Goal: Task Accomplishment & Management: Manage account settings

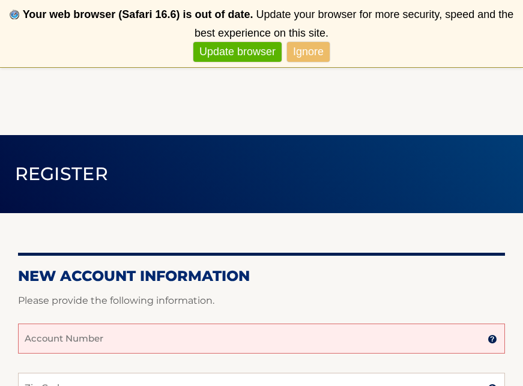
scroll to position [32, 0]
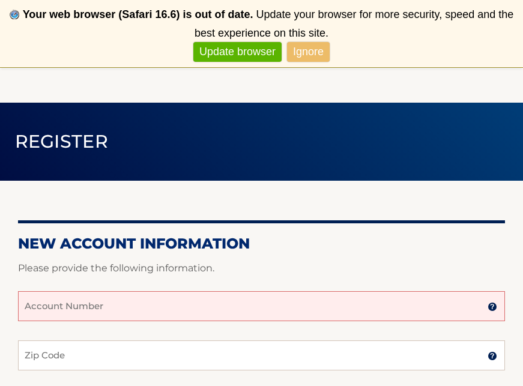
click at [138, 304] on input "Account Number" at bounding box center [261, 306] width 487 height 30
click at [58, 310] on input "Account Number" at bounding box center [261, 306] width 487 height 30
paste input "44455975639"
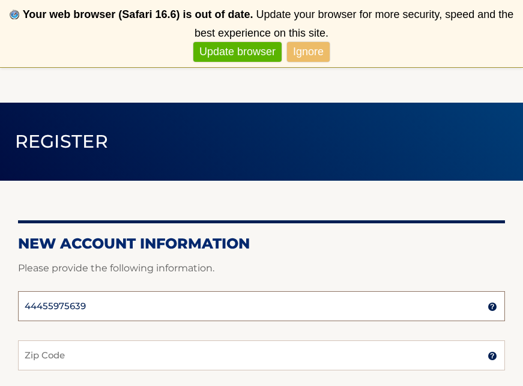
type input "44455975639"
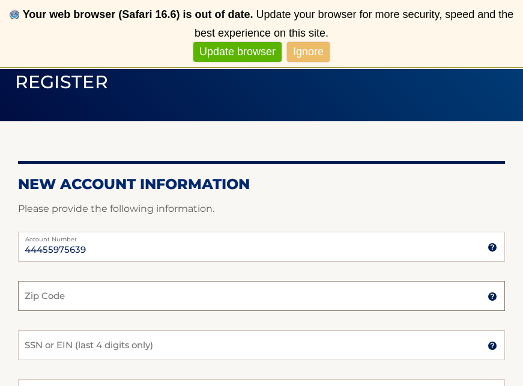
scroll to position [119, 0]
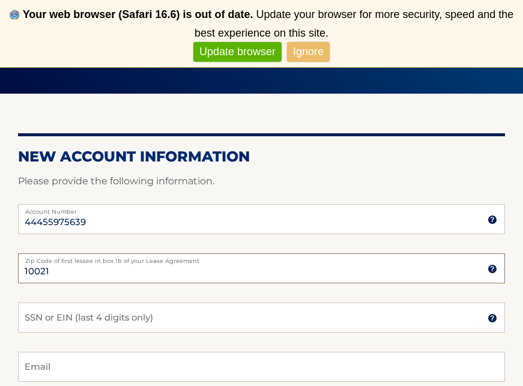
type input "10021"
click at [38, 315] on input "SSN or EIN (last 4 digits only)" at bounding box center [261, 317] width 487 height 30
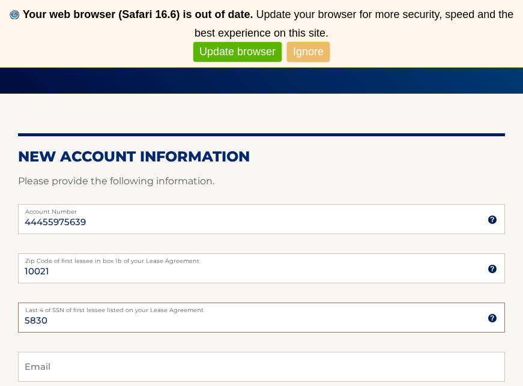
scroll to position [194, 0]
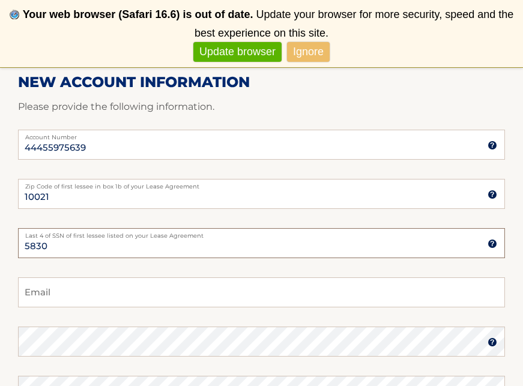
type input "5830"
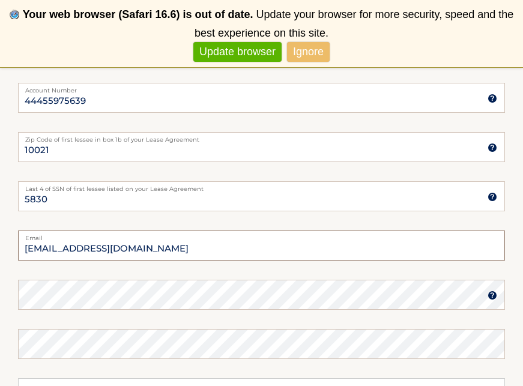
scroll to position [244, 0]
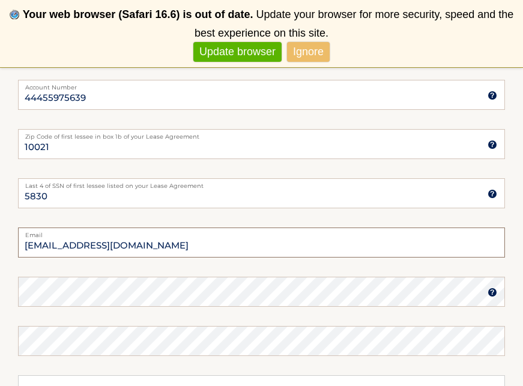
type input "symslynn@gmail.com"
click at [493, 292] on img at bounding box center [492, 292] width 10 height 10
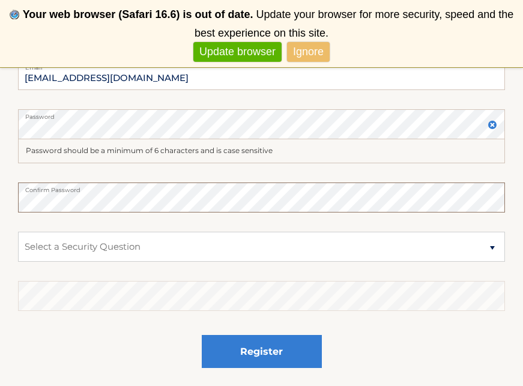
scroll to position [418, 0]
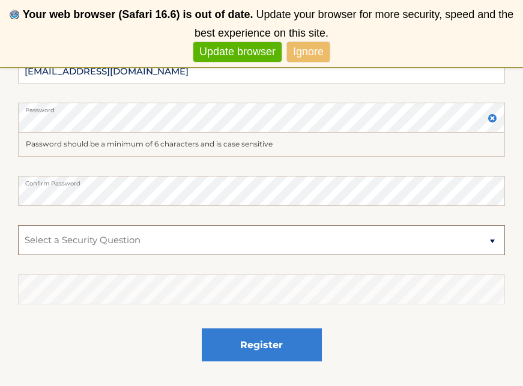
select select "2"
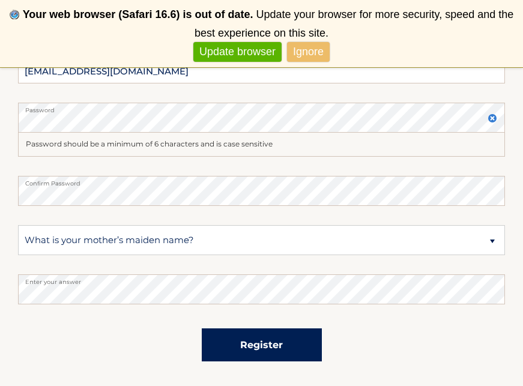
click at [260, 344] on button "Register" at bounding box center [262, 344] width 120 height 33
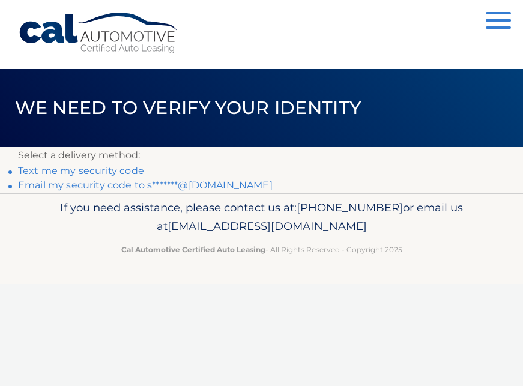
click at [124, 170] on link "Text me my security code" at bounding box center [81, 170] width 126 height 11
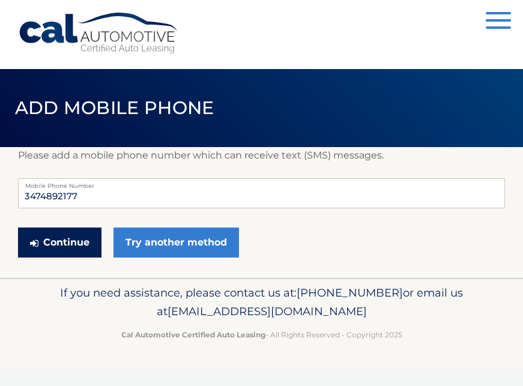
click at [68, 239] on button "Continue" at bounding box center [59, 242] width 83 height 30
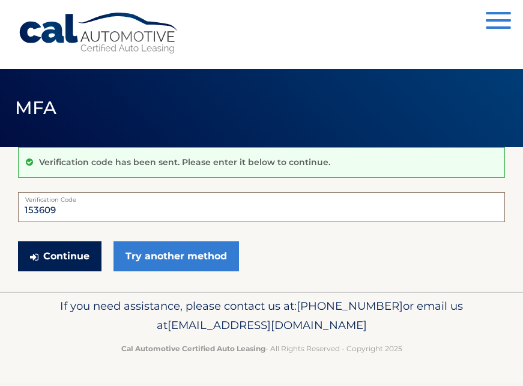
type input "153609"
click at [70, 257] on button "Continue" at bounding box center [59, 256] width 83 height 30
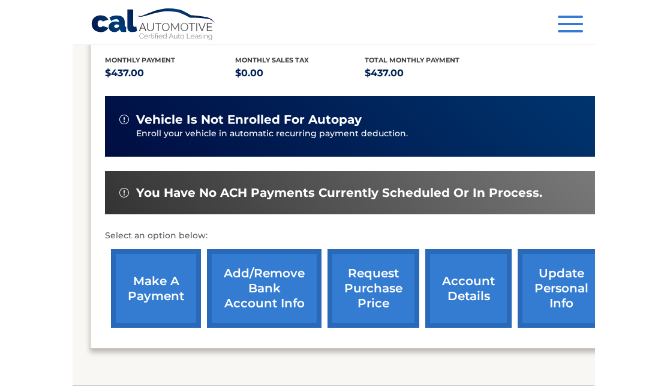
scroll to position [270, 0]
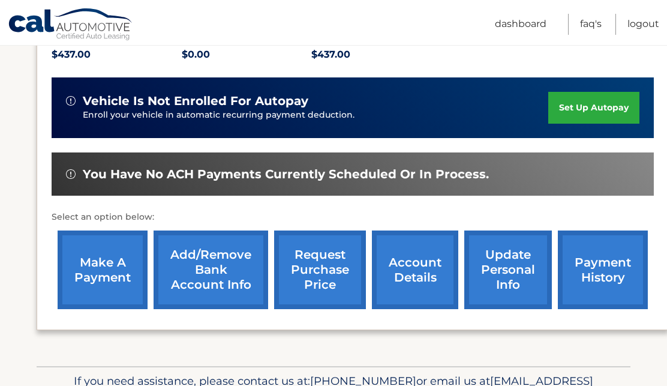
click at [522, 104] on link "set up autopay" at bounding box center [593, 108] width 91 height 32
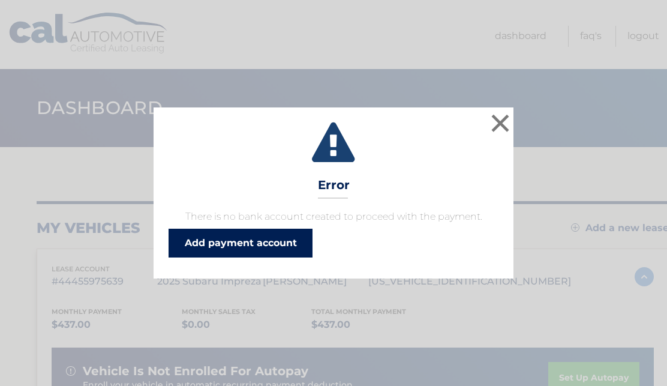
click at [251, 241] on link "Add payment account" at bounding box center [241, 243] width 144 height 29
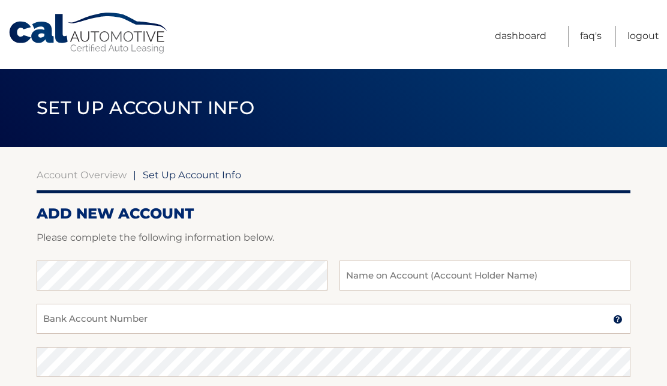
scroll to position [52, 0]
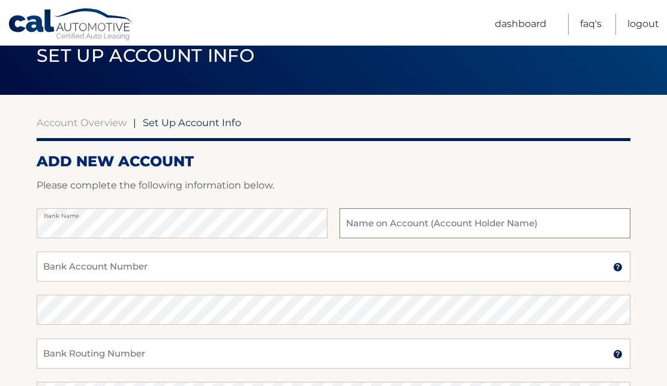
type input "Chase. Bank Lex. /72nd"
drag, startPoint x: 467, startPoint y: 226, endPoint x: 337, endPoint y: 225, distance: 129.6
click at [337, 225] on div "Bank Name Chase. Bank Lex. /72nd Name on Bank Account Holder" at bounding box center [334, 229] width 594 height 43
type input "Lynn Tamarkin Syms"
click at [121, 269] on input "Bank Account Number" at bounding box center [334, 266] width 594 height 30
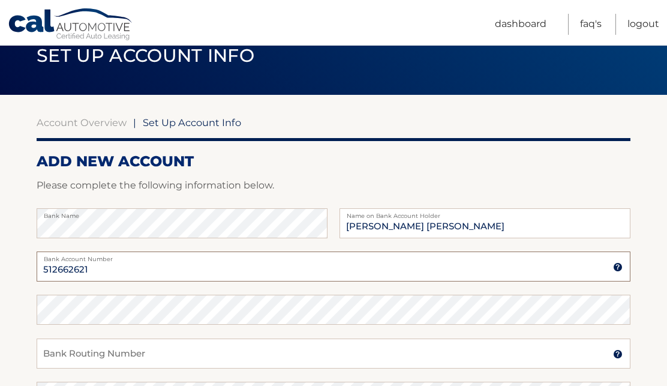
type input "512662621"
click at [91, 353] on input "Bank Routing Number" at bounding box center [334, 353] width 594 height 30
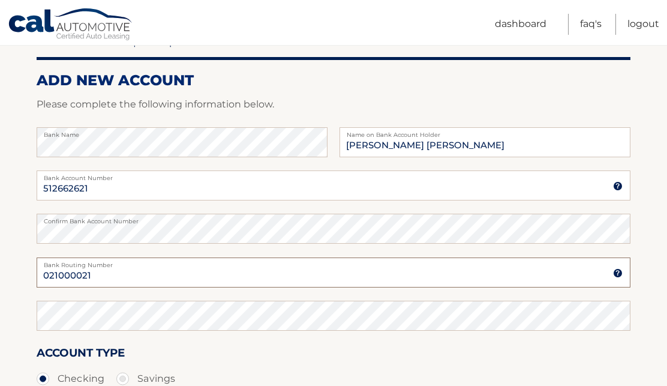
scroll to position [134, 0]
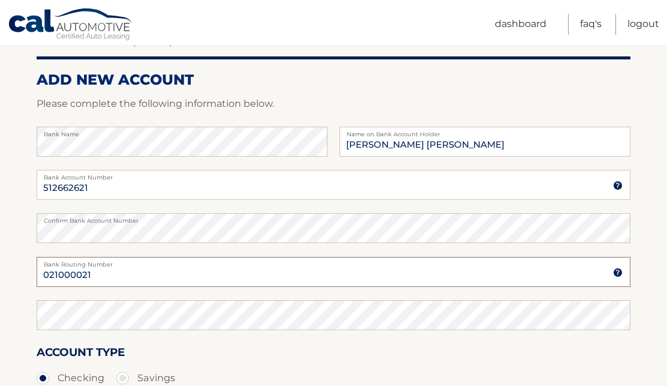
type input "021000021"
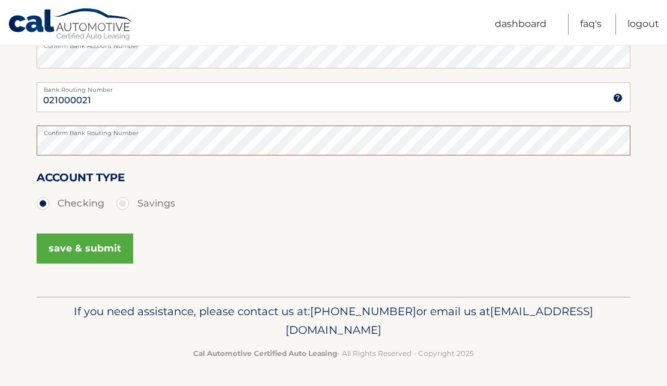
scroll to position [308, 0]
click at [81, 250] on button "save & submit" at bounding box center [85, 249] width 97 height 30
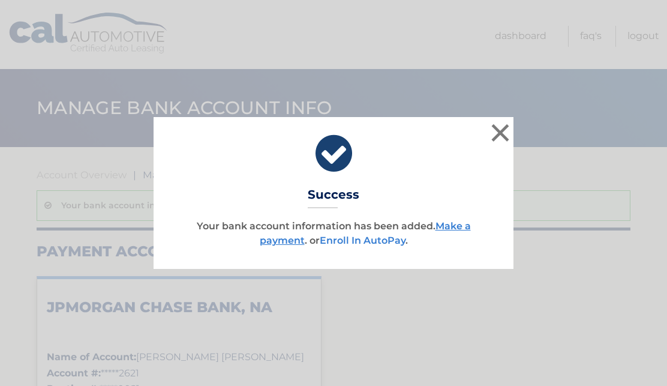
click at [363, 241] on link "Enroll In AutoPay" at bounding box center [363, 240] width 86 height 11
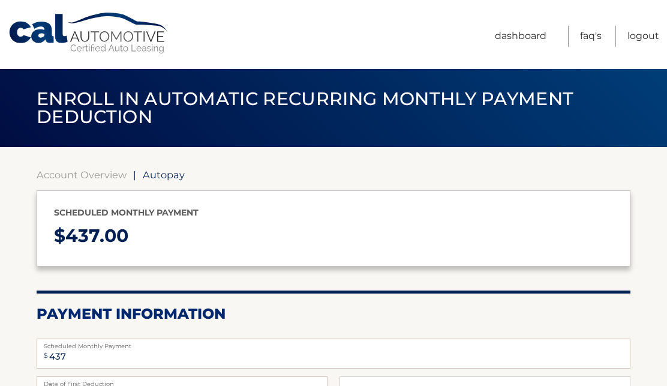
select select "M2M5Y2ZjYzAtZDMxZC00OGM0LWIzZjgtODBmNTk4Yjg3MThk"
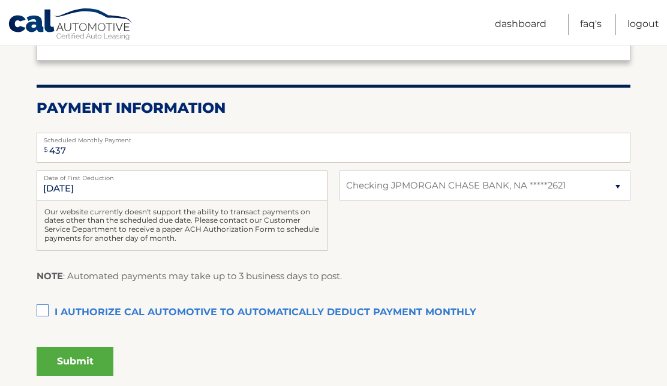
scroll to position [214, 0]
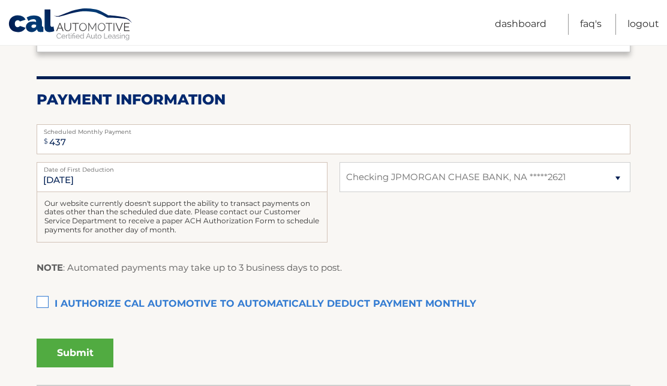
click at [41, 296] on label "I authorize cal automotive to automatically deduct payment monthly This checkbo…" at bounding box center [334, 304] width 594 height 24
click at [0, 0] on input "I authorize cal automotive to automatically deduct payment monthly This checkbo…" at bounding box center [0, 0] width 0 height 0
click at [80, 177] on input "[DATE]" at bounding box center [182, 177] width 291 height 30
click at [74, 356] on button "Submit" at bounding box center [75, 352] width 77 height 29
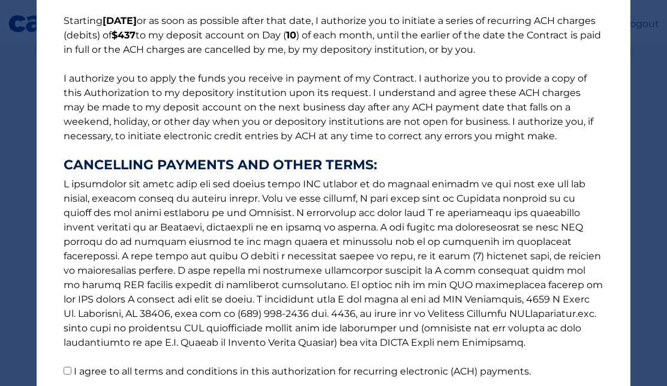
scroll to position [155, 0]
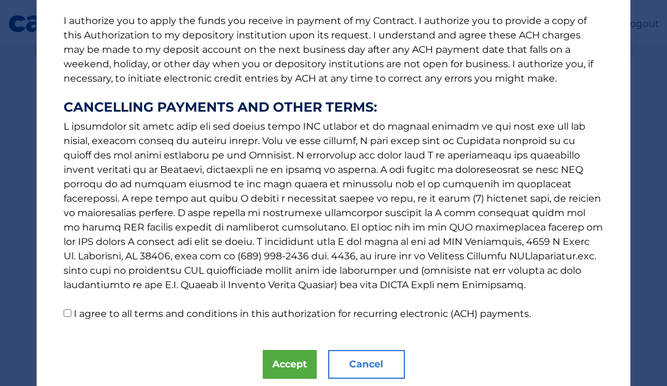
click at [67, 312] on input "I agree to all terms and conditions in this authorization for recurring electro…" at bounding box center [68, 313] width 8 height 8
checkbox input "true"
click at [285, 365] on button "Accept" at bounding box center [290, 364] width 54 height 29
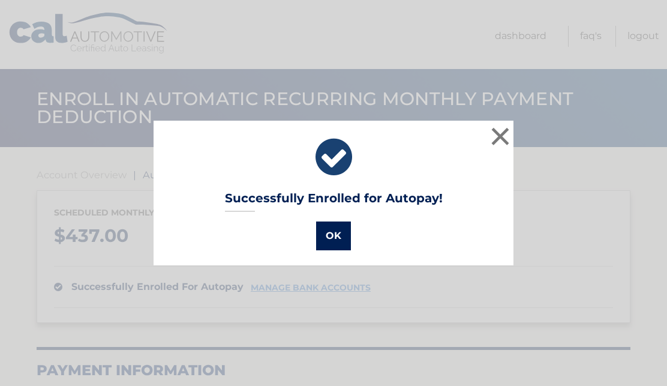
click at [328, 236] on button "OK" at bounding box center [333, 235] width 35 height 29
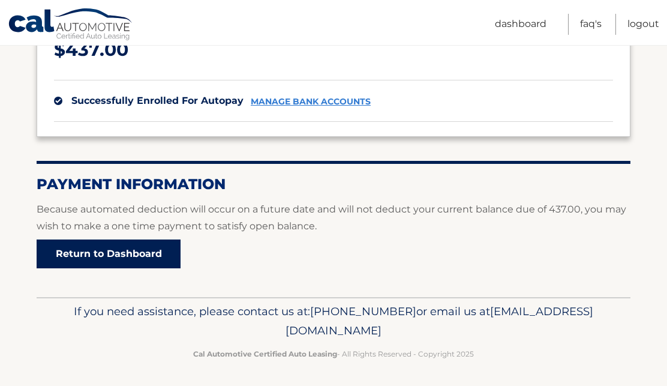
scroll to position [185, 0]
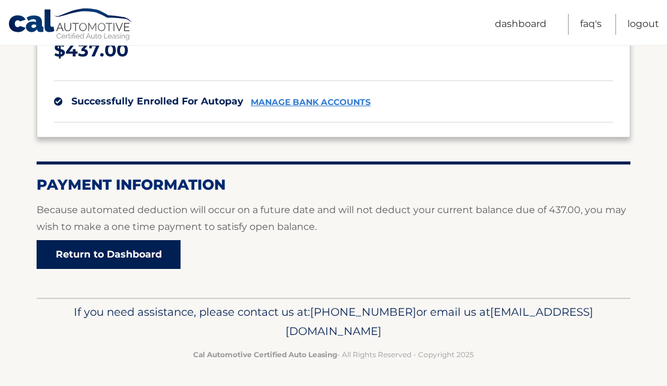
click at [76, 252] on link "Return to Dashboard" at bounding box center [109, 254] width 144 height 29
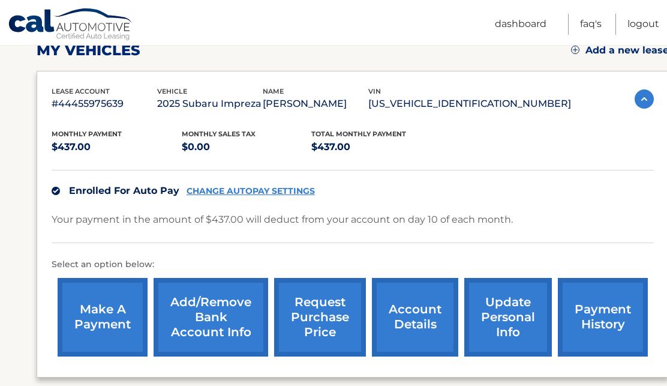
scroll to position [199, 0]
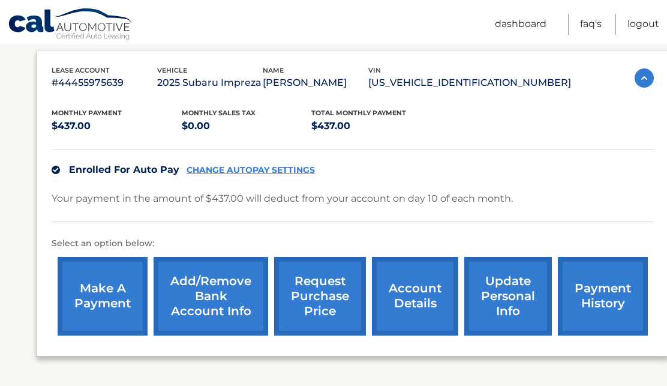
click at [511, 295] on link "update personal info" at bounding box center [508, 296] width 88 height 79
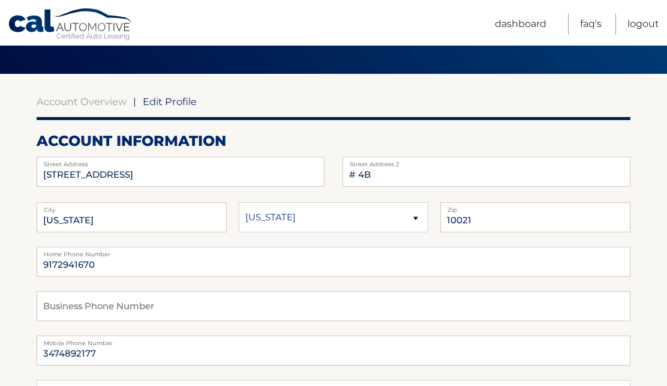
scroll to position [126, 0]
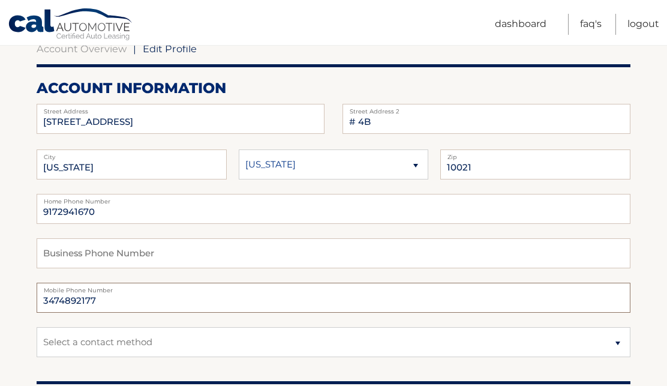
drag, startPoint x: 104, startPoint y: 299, endPoint x: 5, endPoint y: 290, distance: 100.0
type input "9172941670"
drag, startPoint x: 99, startPoint y: 211, endPoint x: 28, endPoint y: 212, distance: 71.4
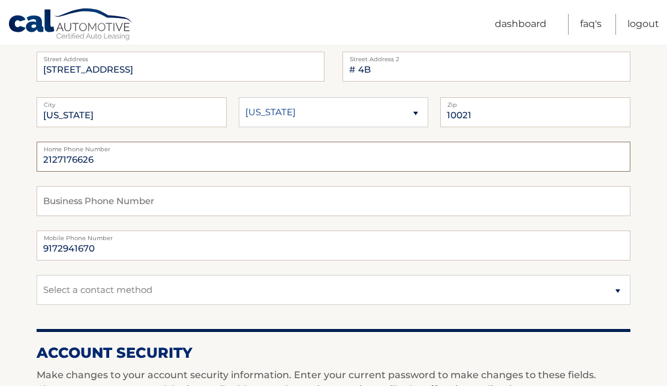
scroll to position [179, 0]
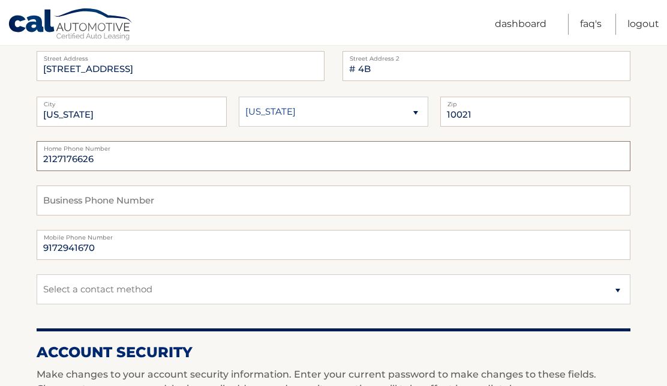
type input "2127176626"
select select "1"
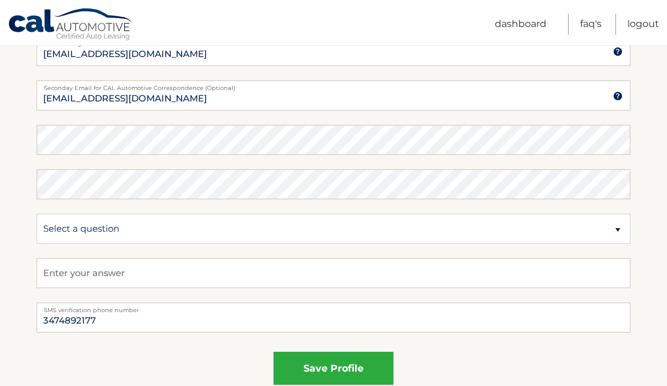
scroll to position [622, 0]
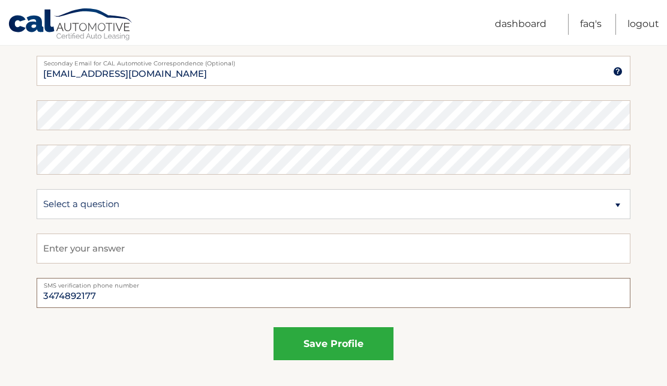
drag, startPoint x: 101, startPoint y: 293, endPoint x: 7, endPoint y: 291, distance: 94.8
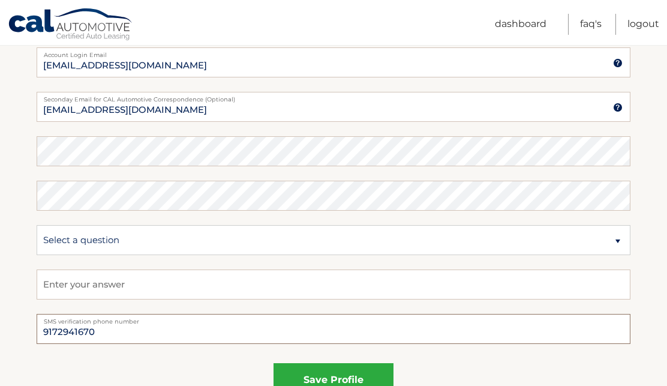
scroll to position [580, 0]
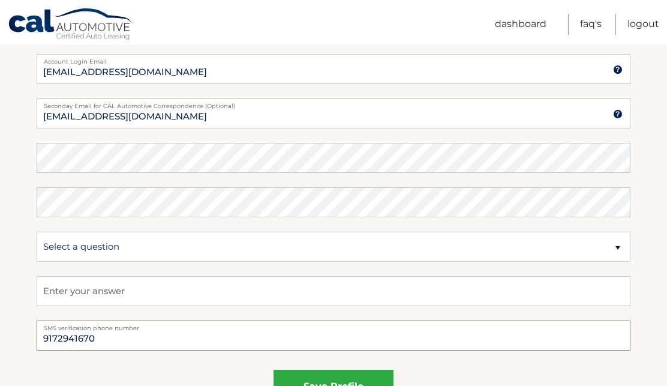
type input "9172941670"
select select "2"
click at [68, 286] on input "text" at bounding box center [334, 291] width 594 height 30
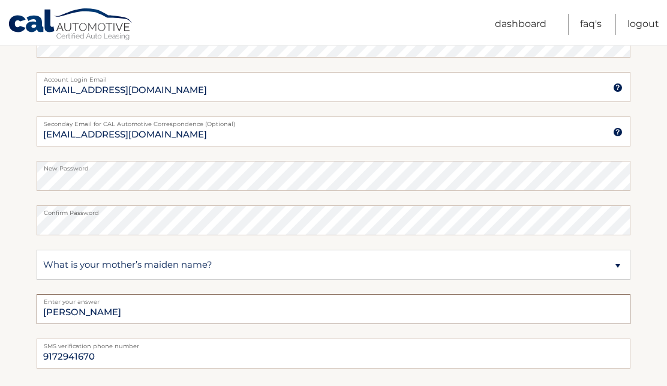
scroll to position [621, 0]
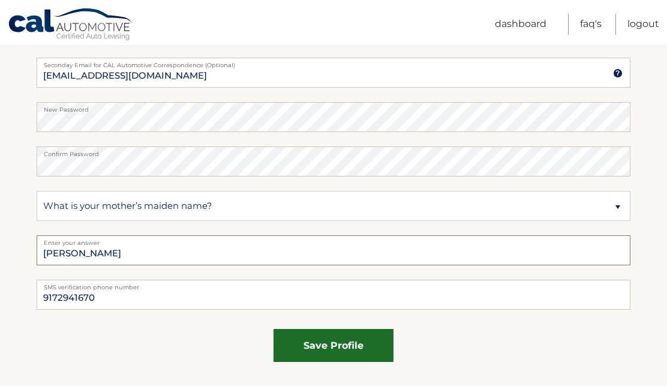
type input "[PERSON_NAME]"
click at [325, 344] on button "save profile" at bounding box center [334, 345] width 120 height 33
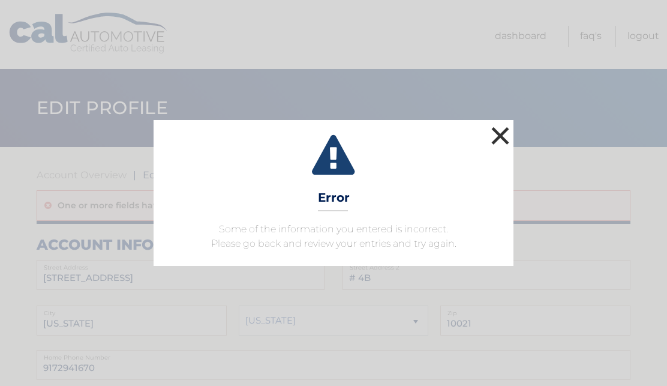
click at [501, 137] on button "×" at bounding box center [500, 136] width 24 height 24
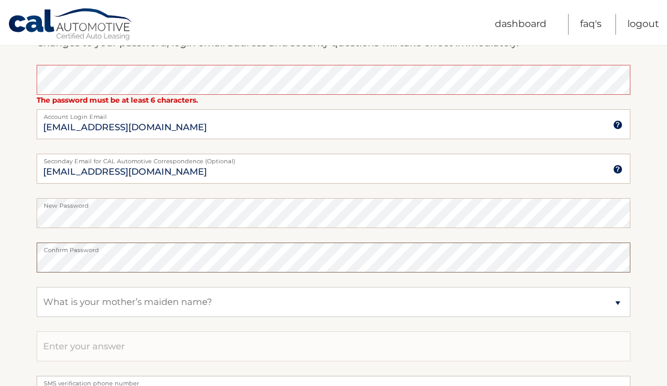
scroll to position [571, 0]
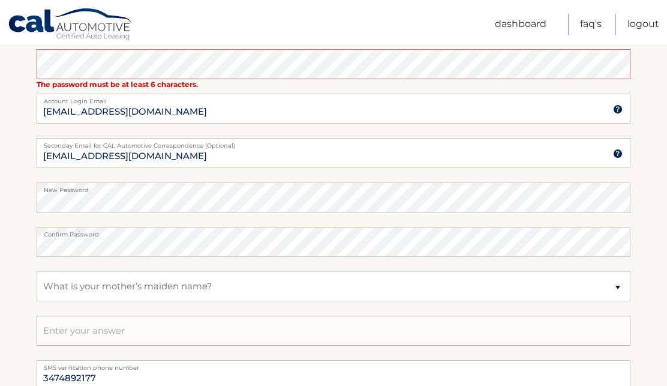
click at [77, 324] on input "text" at bounding box center [334, 331] width 594 height 30
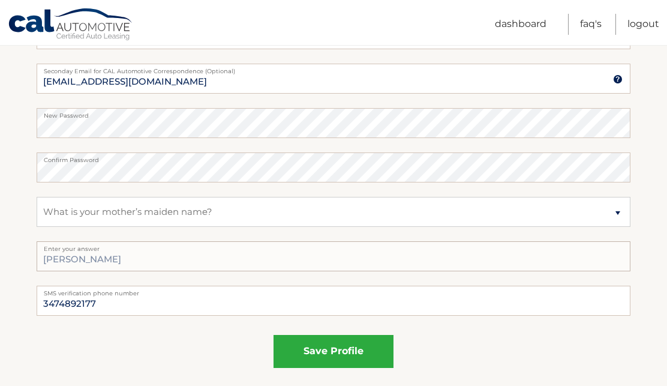
scroll to position [657, 0]
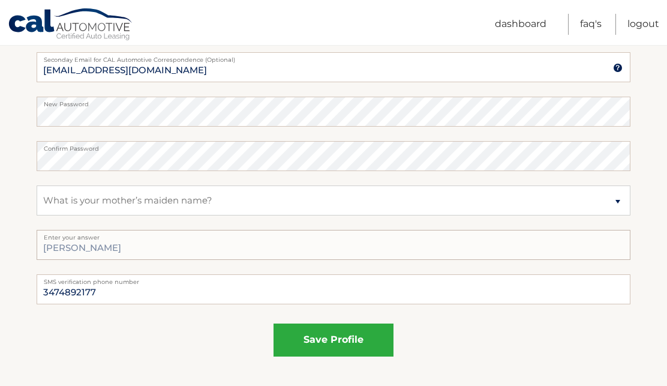
type input "Ingber"
drag, startPoint x: 97, startPoint y: 296, endPoint x: -24, endPoint y: 287, distance: 120.9
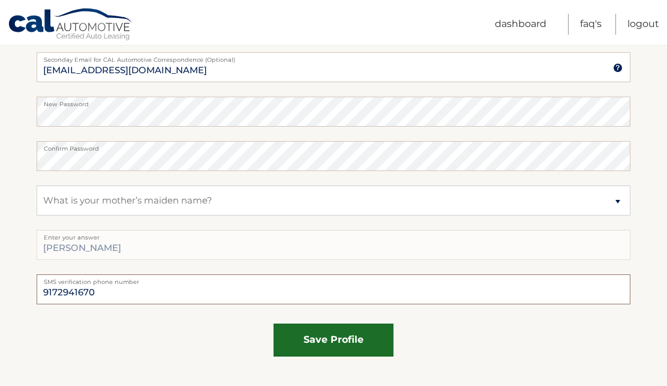
type input "9172941670"
click at [321, 337] on button "save profile" at bounding box center [334, 339] width 120 height 33
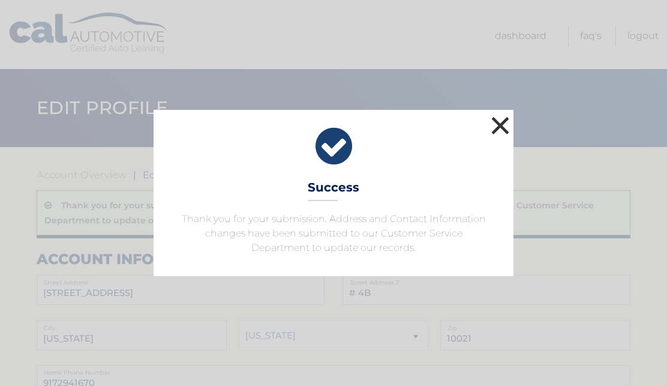
click at [497, 123] on button "×" at bounding box center [500, 125] width 24 height 24
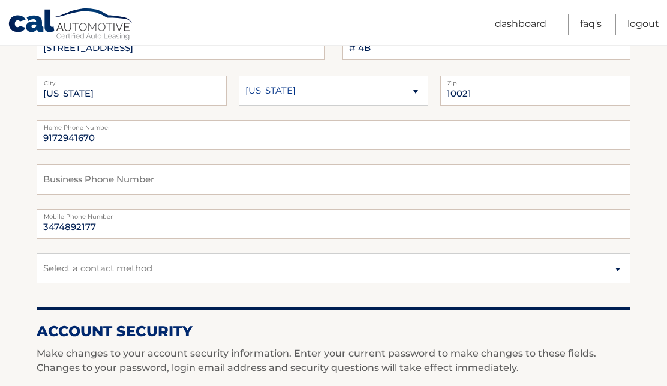
scroll to position [245, 0]
click at [113, 142] on input "9172941670" at bounding box center [334, 135] width 594 height 30
drag, startPoint x: 106, startPoint y: 221, endPoint x: 16, endPoint y: 208, distance: 90.5
click at [16, 208] on section "Account Overview | Edit Profile Thank you for your submission. Address and Cont…" at bounding box center [333, 361] width 667 height 919
select select "3"
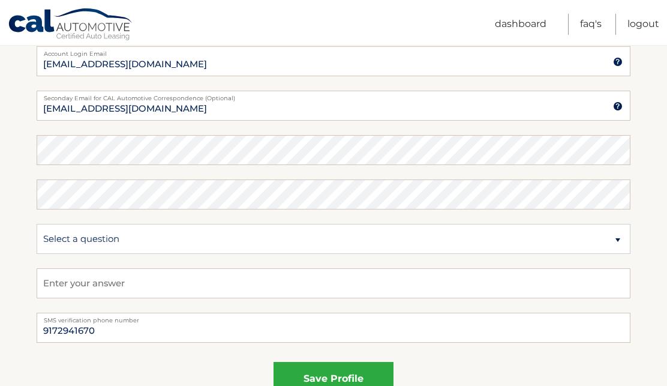
scroll to position [673, 0]
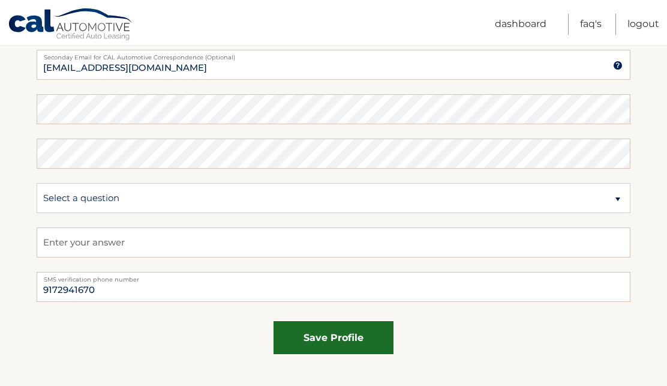
click at [355, 337] on button "save profile" at bounding box center [334, 337] width 120 height 33
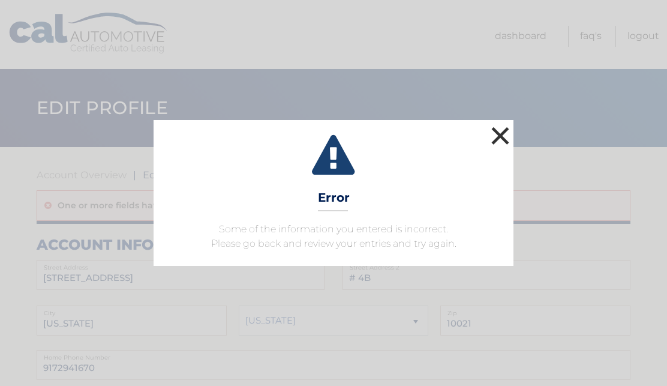
click at [500, 133] on button "×" at bounding box center [500, 136] width 24 height 24
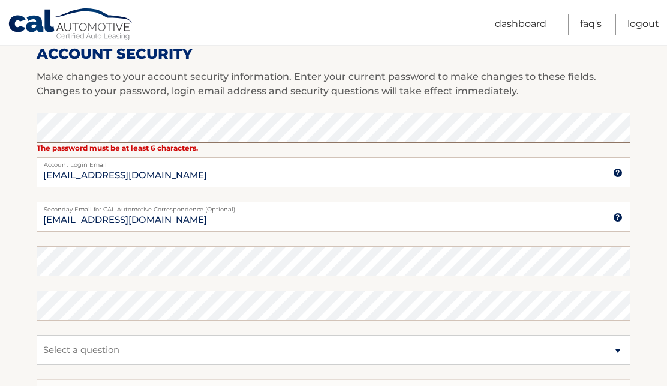
scroll to position [633, 0]
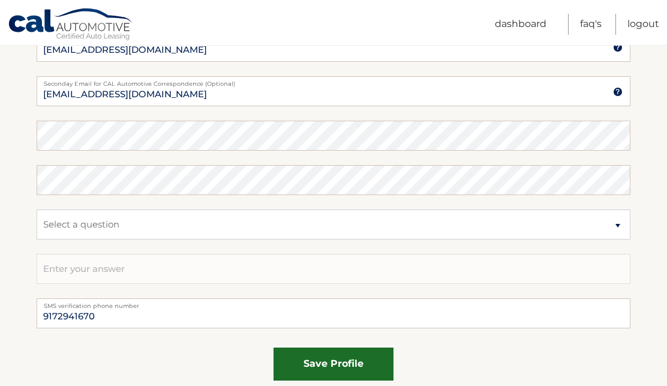
click at [314, 361] on button "save profile" at bounding box center [334, 363] width 120 height 33
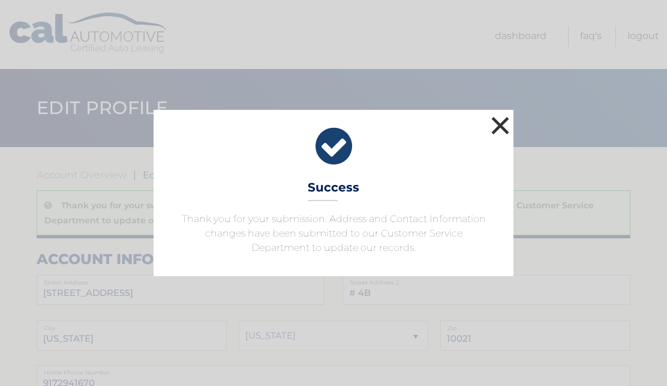
click at [501, 122] on button "×" at bounding box center [500, 125] width 24 height 24
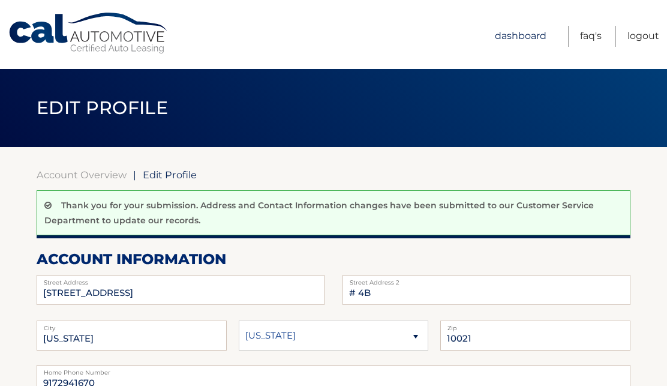
click at [516, 35] on link "Dashboard" at bounding box center [521, 36] width 52 height 21
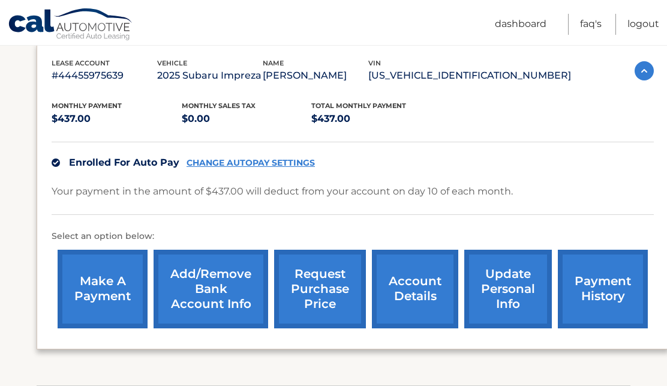
scroll to position [205, 0]
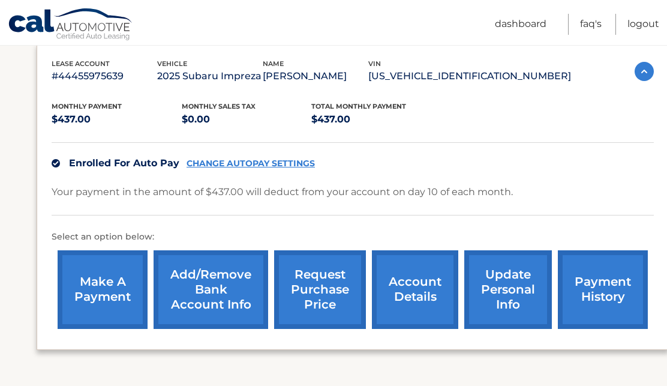
click at [505, 283] on link "update personal info" at bounding box center [508, 289] width 88 height 79
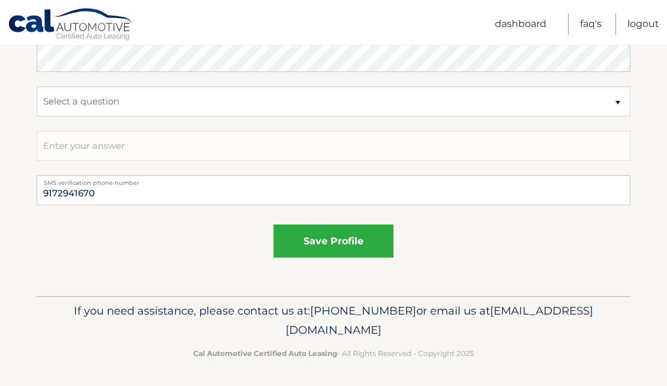
scroll to position [724, 0]
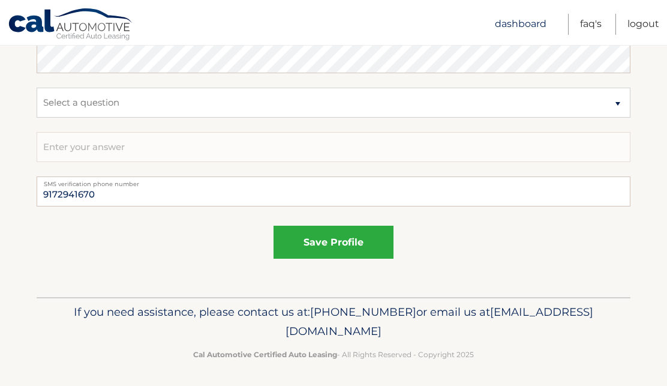
click at [537, 25] on link "Dashboard" at bounding box center [521, 24] width 52 height 21
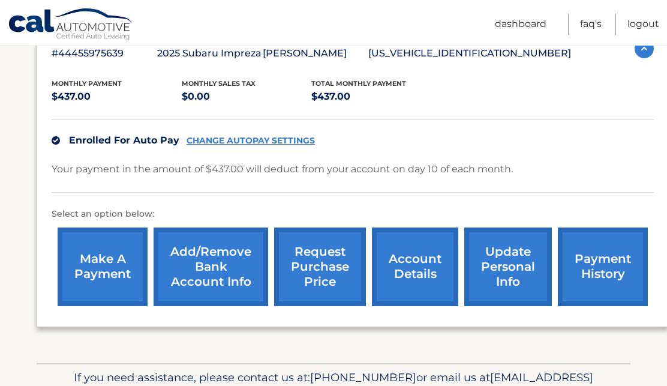
scroll to position [231, 0]
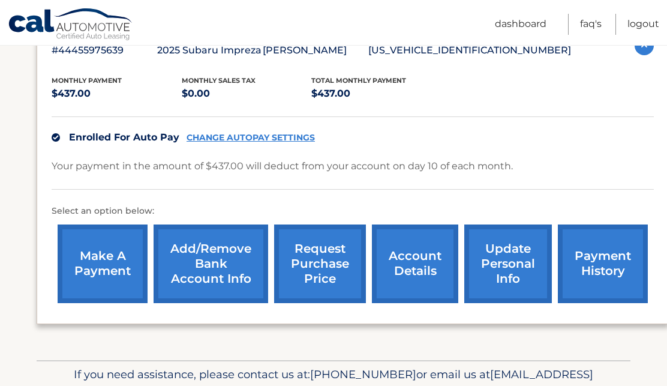
click at [601, 267] on link "payment history" at bounding box center [603, 263] width 90 height 79
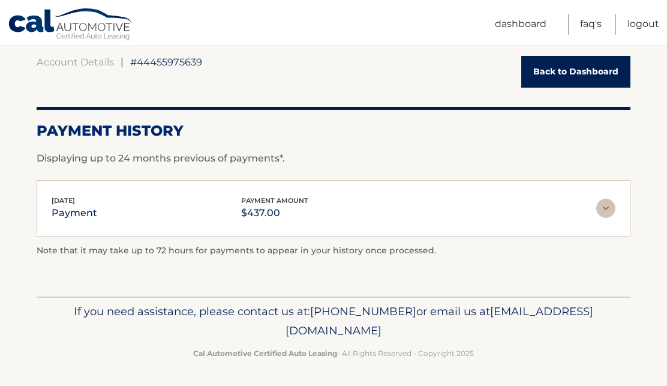
scroll to position [112, 0]
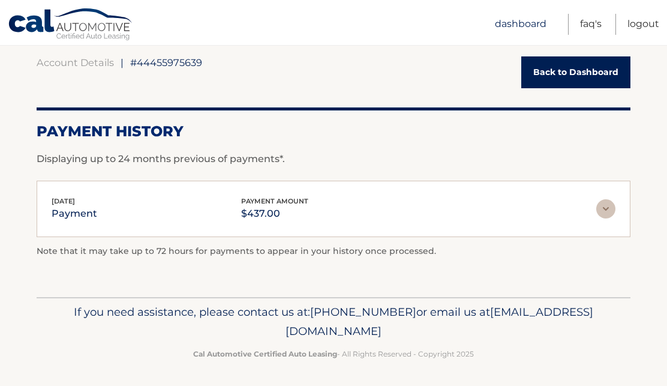
click at [512, 22] on link "Dashboard" at bounding box center [521, 24] width 52 height 21
